Goal: Task Accomplishment & Management: Complete application form

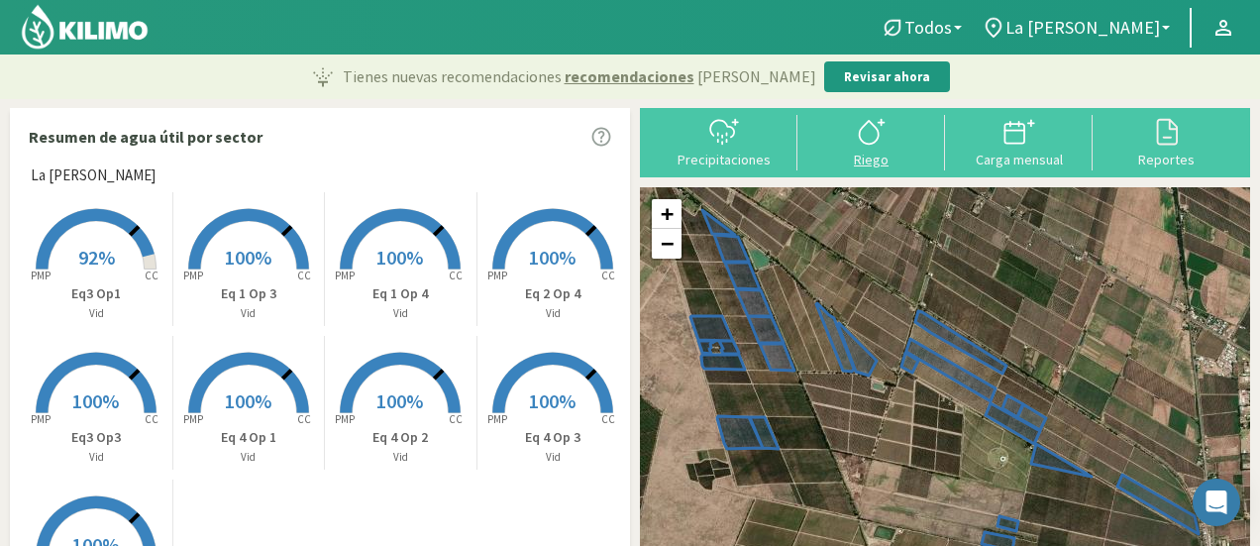
click at [872, 153] on div "Riego" at bounding box center [871, 159] width 136 height 14
select select "2: Object"
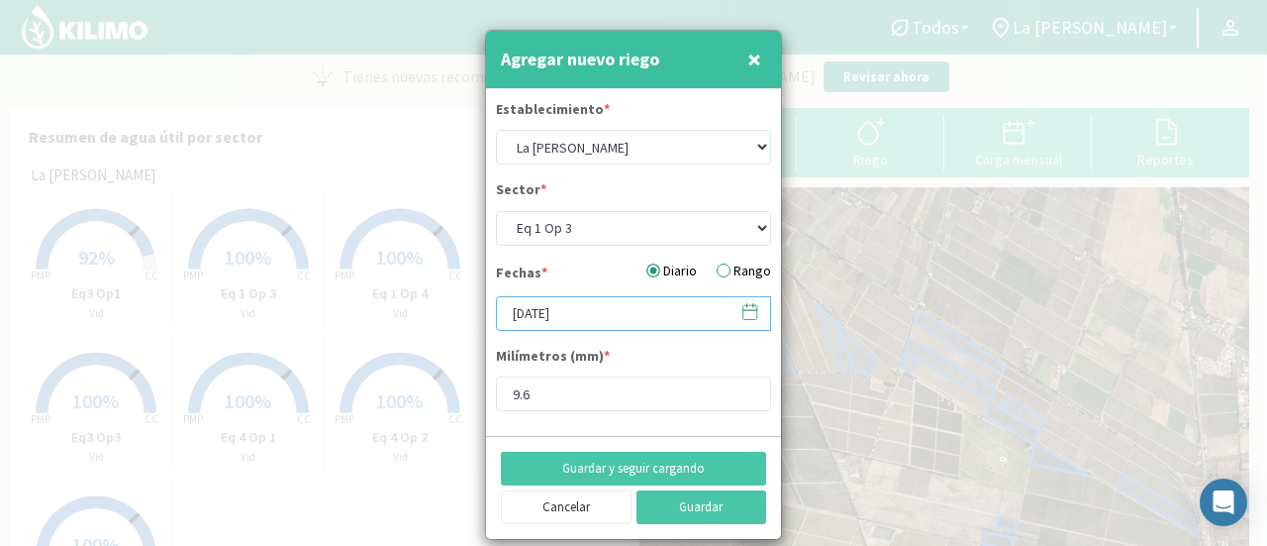
click at [594, 314] on input "[DATE]" at bounding box center [633, 313] width 275 height 35
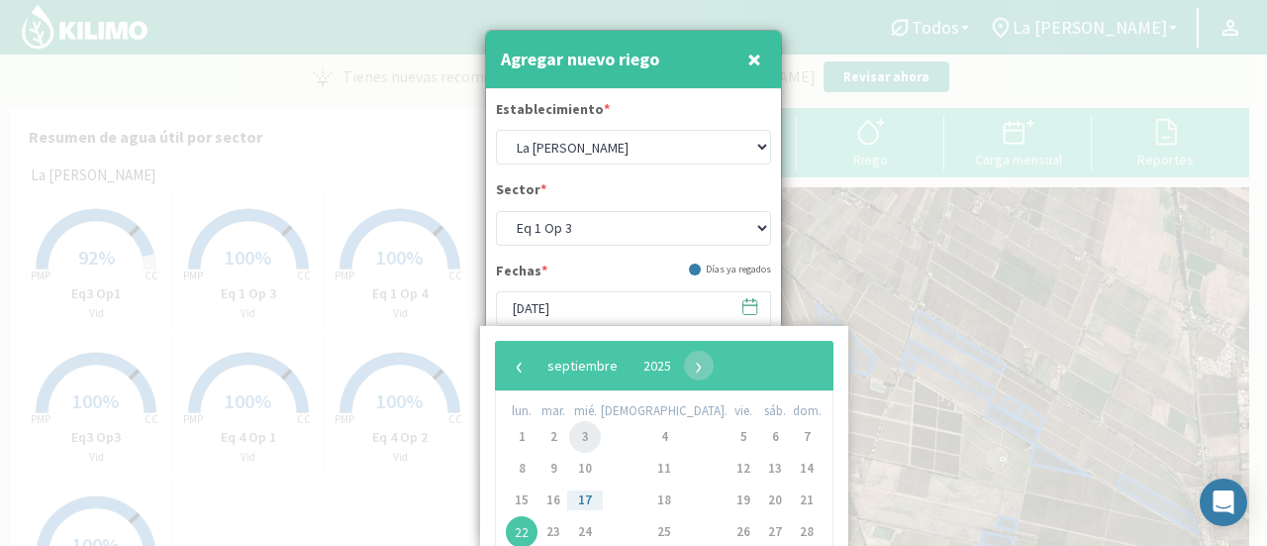
click at [593, 435] on span "3" at bounding box center [585, 437] width 32 height 32
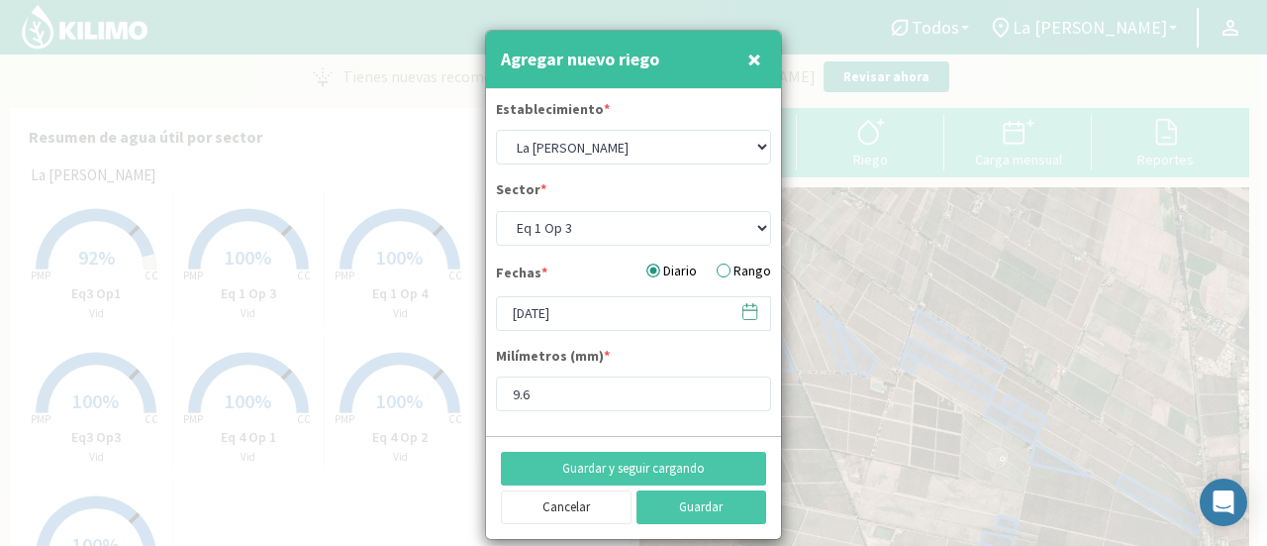
click at [751, 59] on span "×" at bounding box center [755, 59] width 14 height 33
type input "[DATE]"
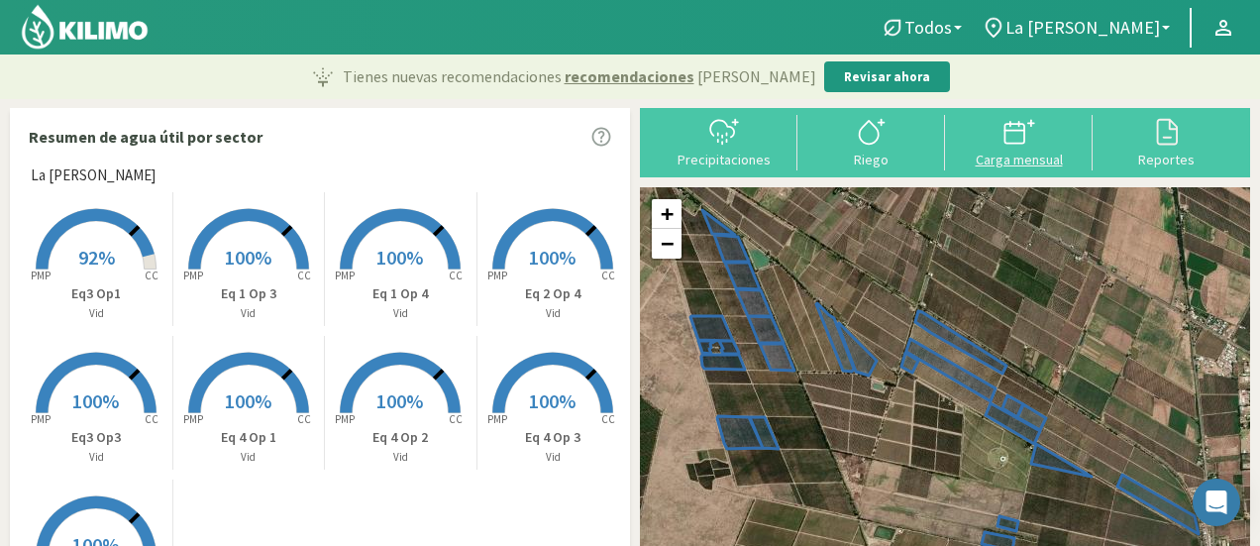
click at [1008, 163] on div "Carga mensual" at bounding box center [1019, 159] width 136 height 14
click at [1017, 140] on icon at bounding box center [1019, 132] width 32 height 32
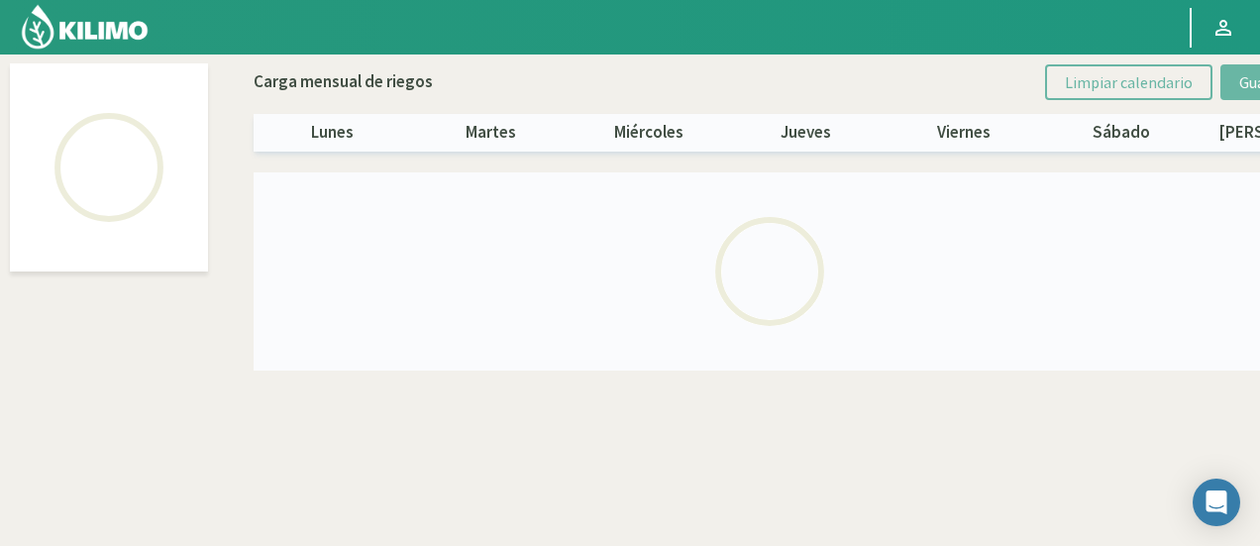
select select "2: Object"
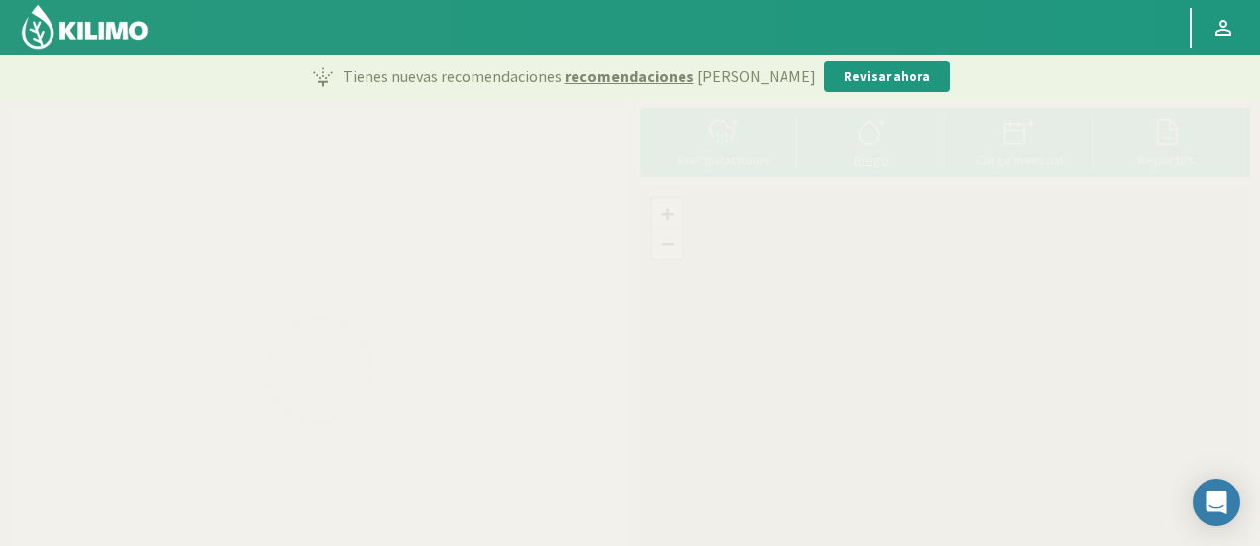
click at [838, 154] on div "Riego" at bounding box center [871, 159] width 136 height 14
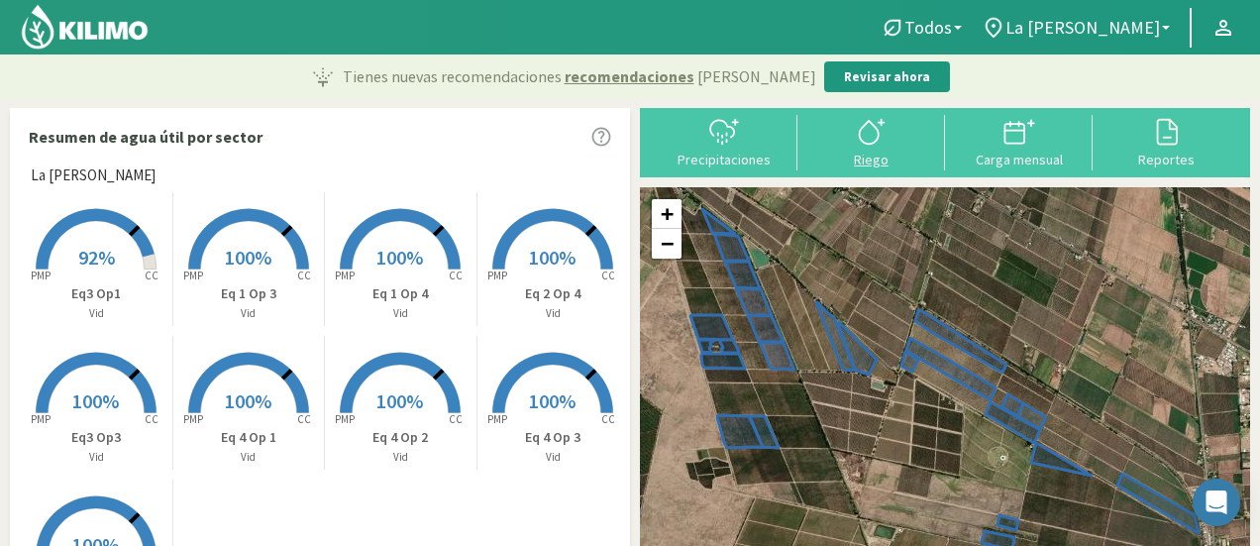
click at [874, 161] on div "Riego" at bounding box center [871, 159] width 136 height 14
select select "2: Object"
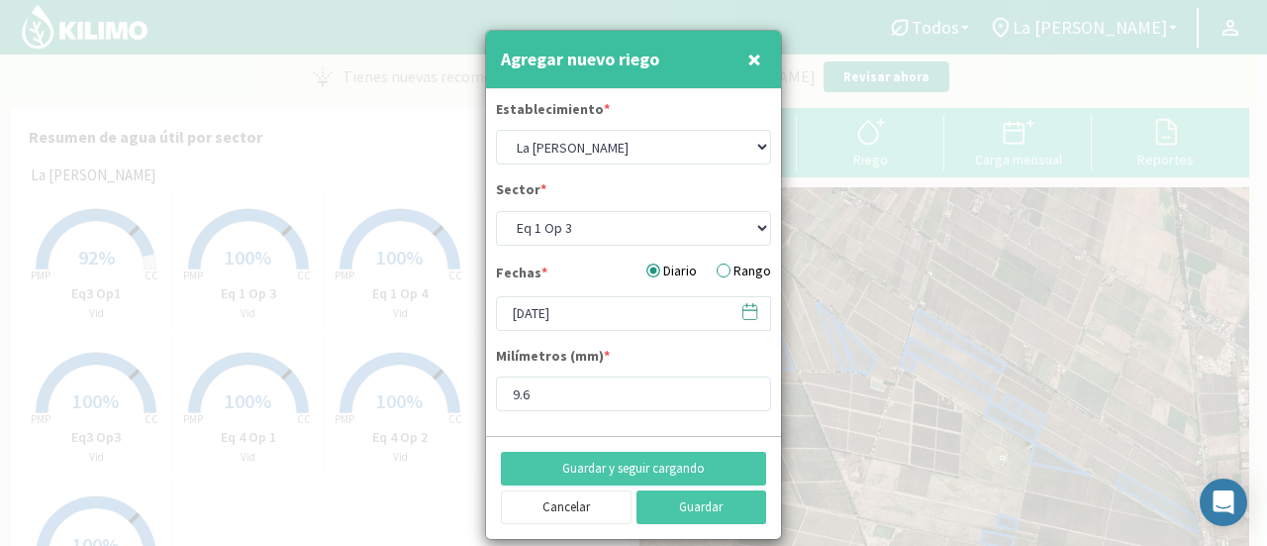
click at [753, 310] on icon at bounding box center [751, 310] width 14 height 0
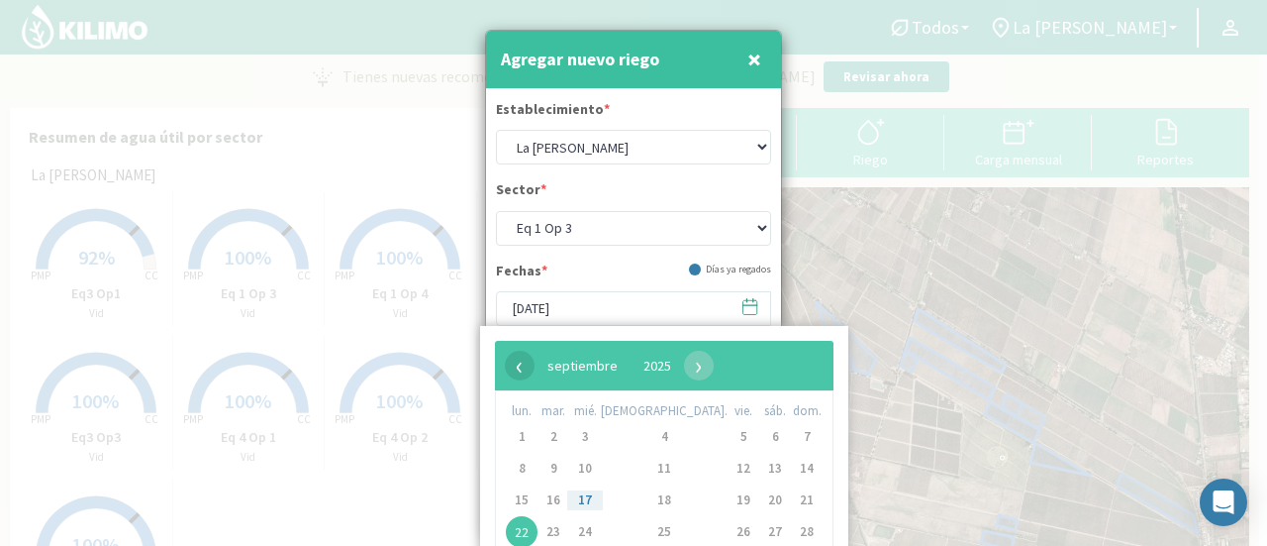
click at [519, 368] on span "‹" at bounding box center [520, 366] width 30 height 30
click at [686, 366] on span "›" at bounding box center [672, 366] width 30 height 30
click at [635, 306] on input "[DATE]" at bounding box center [633, 308] width 275 height 35
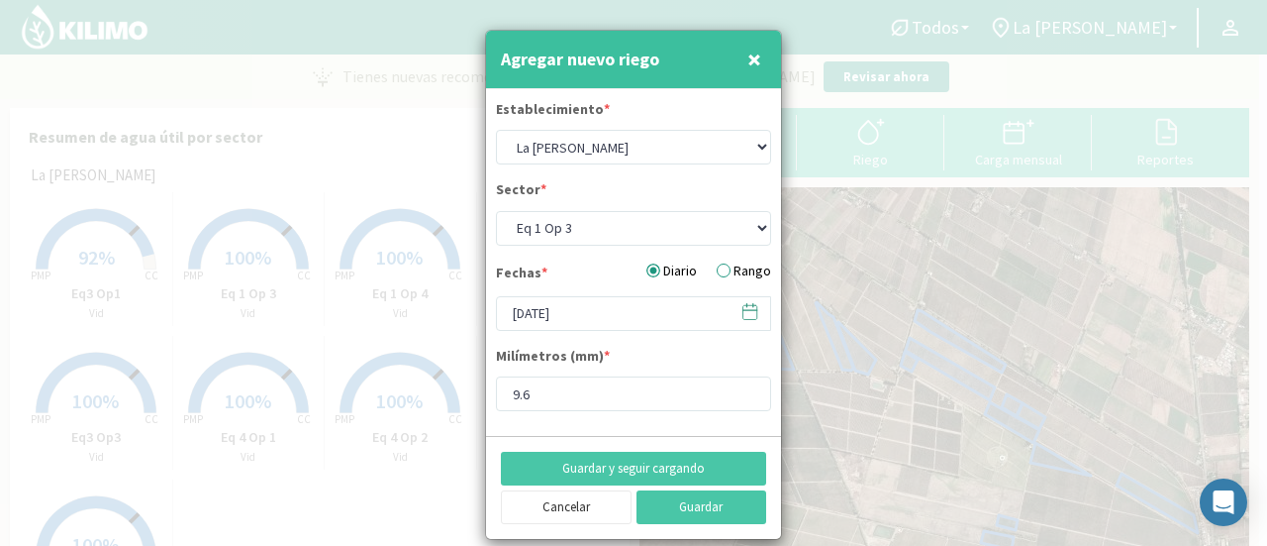
click at [860, 302] on div at bounding box center [633, 273] width 1267 height 546
click at [758, 59] on span "×" at bounding box center [755, 59] width 14 height 33
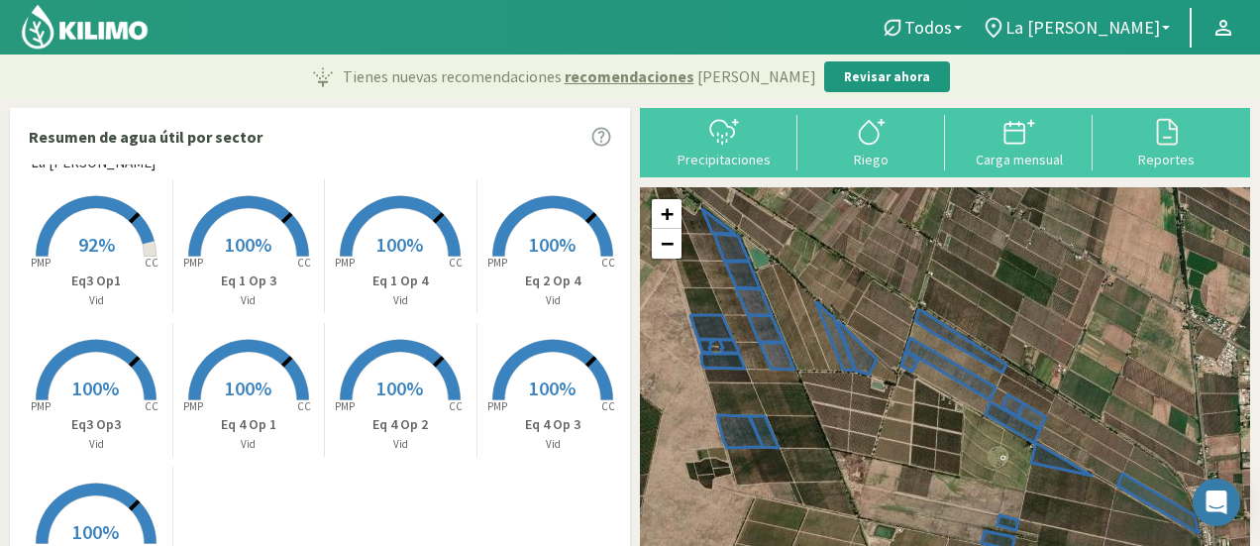
scroll to position [17, 0]
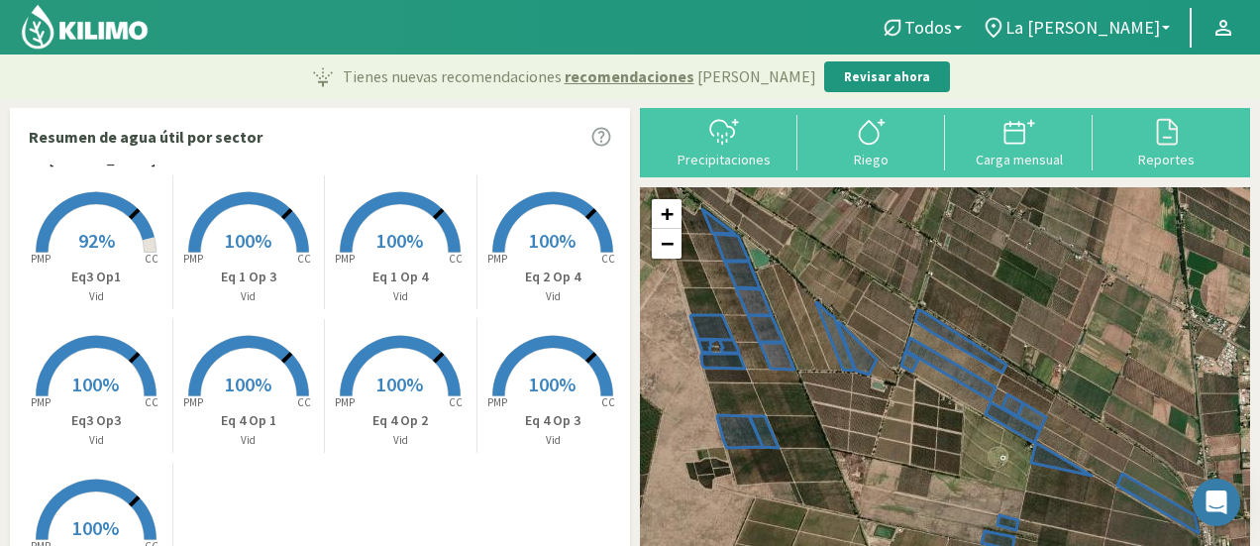
click at [119, 276] on p "Eq3 Op1" at bounding box center [97, 276] width 152 height 21
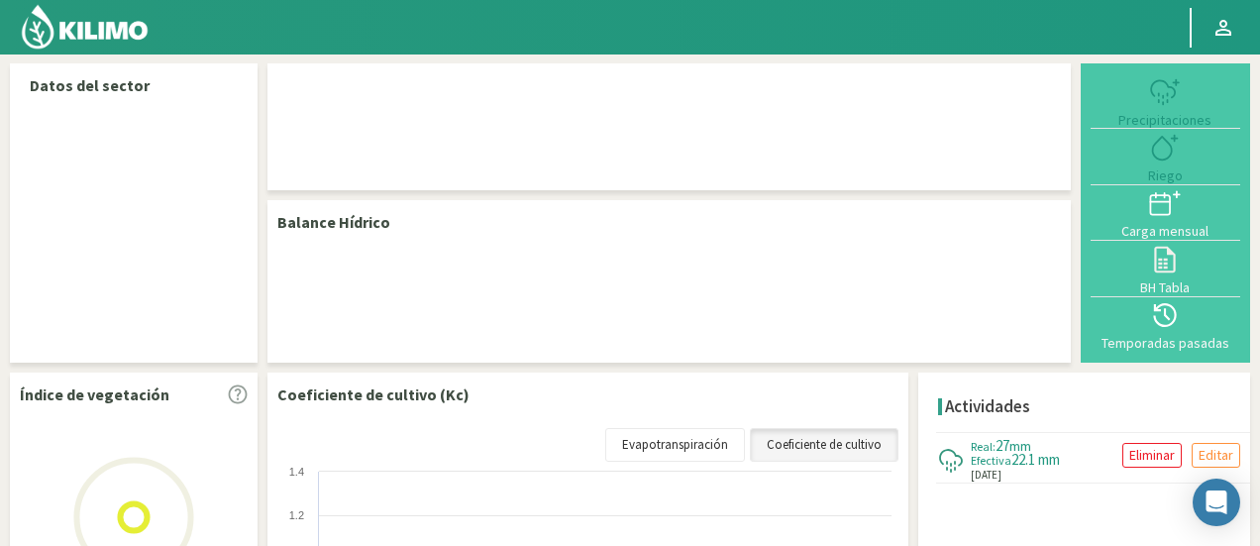
select select "2: Object"
select select "3: Object"
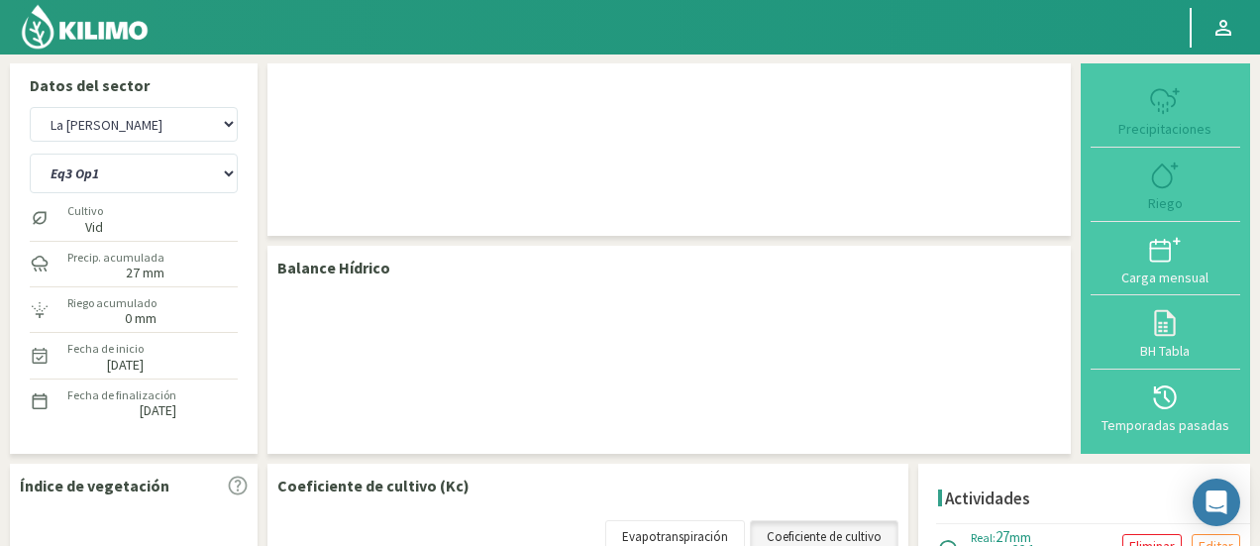
click at [1183, 266] on button "Carga mensual" at bounding box center [1165, 259] width 150 height 74
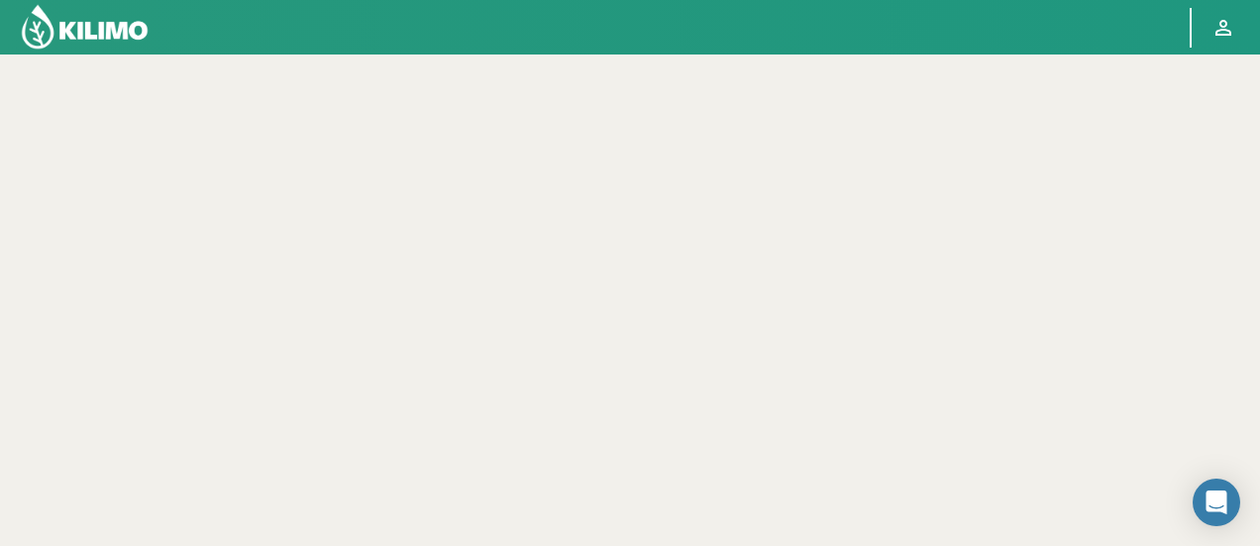
click at [864, 369] on div at bounding box center [630, 326] width 1260 height 547
click at [180, 183] on div at bounding box center [630, 326] width 1260 height 547
click at [184, 178] on div at bounding box center [630, 326] width 1260 height 547
click at [190, 178] on div at bounding box center [630, 326] width 1260 height 547
